Goal: Check status: Check status

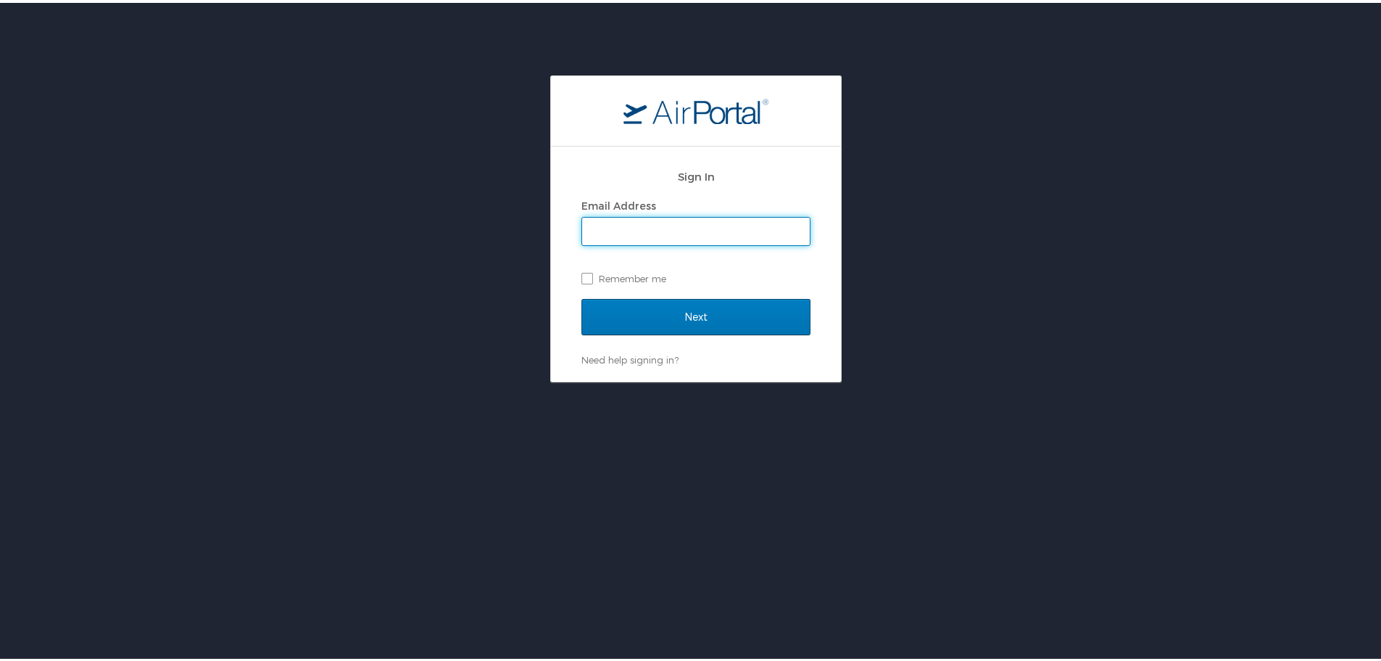
type input "tjohns@susla.edu"
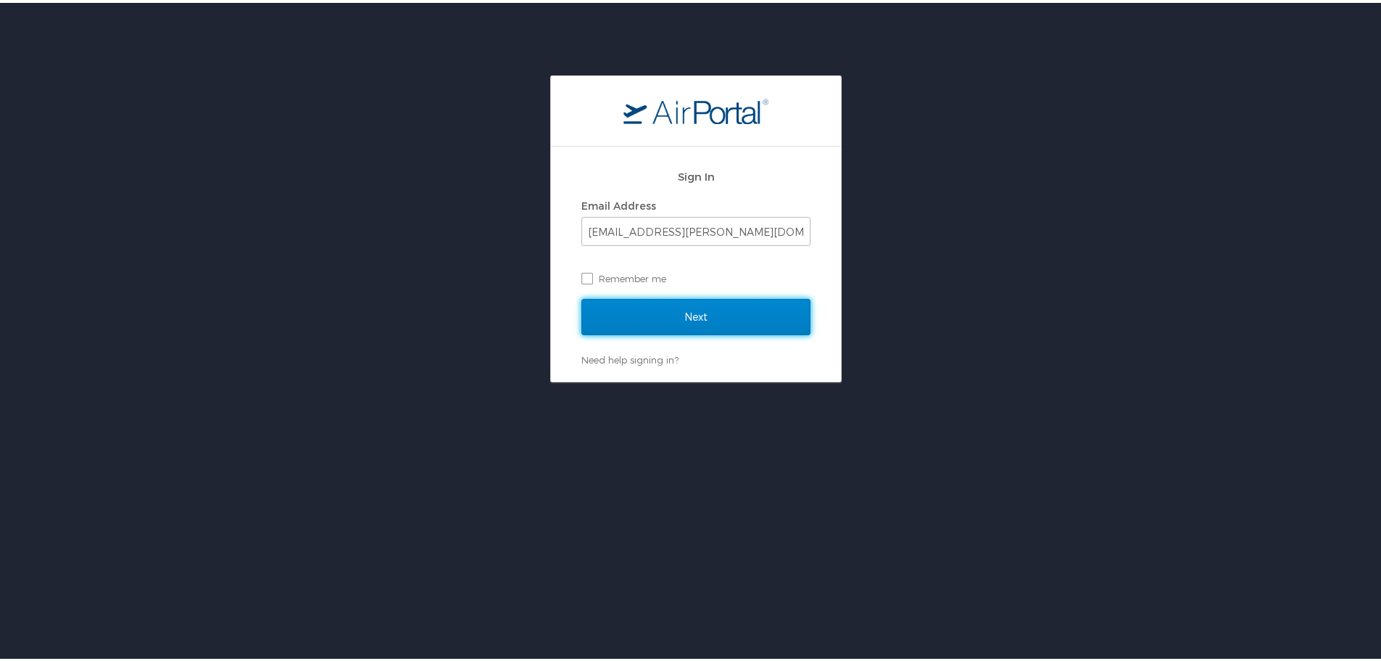
click at [652, 318] on input "Next" at bounding box center [696, 314] width 229 height 36
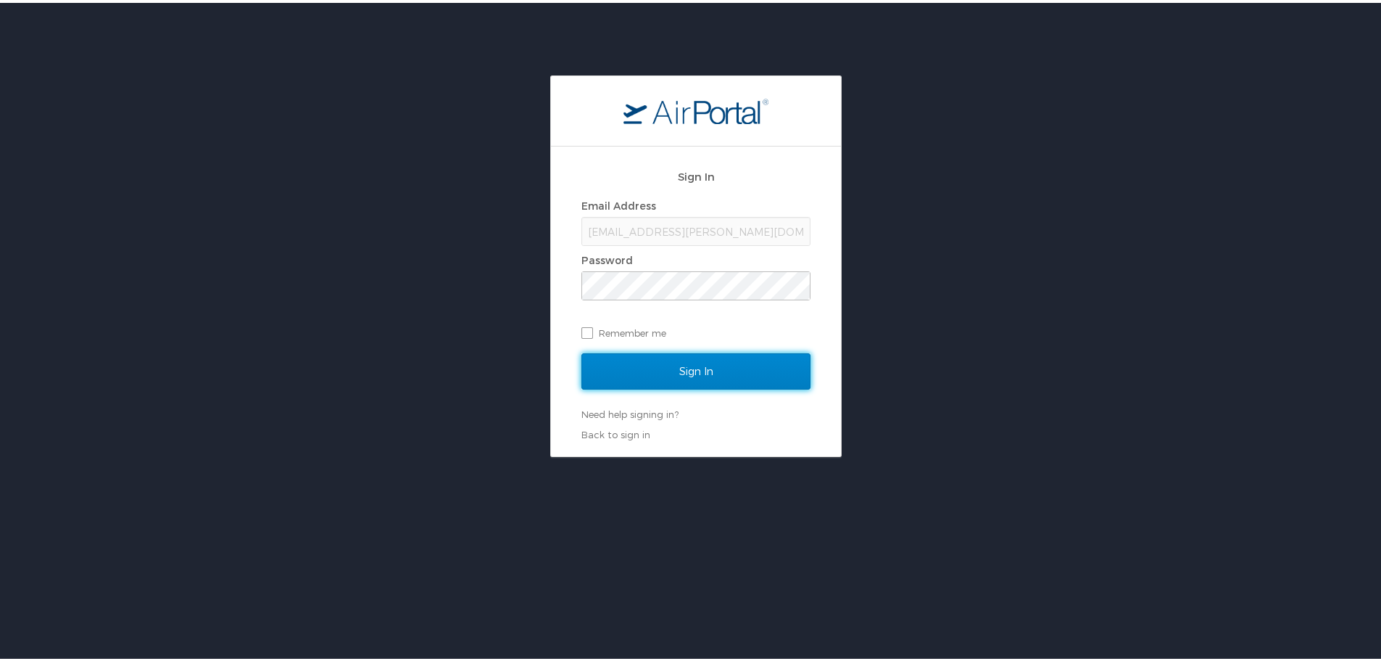
click at [682, 366] on input "Sign In" at bounding box center [696, 368] width 229 height 36
